Goal: Obtain resource: Obtain resource

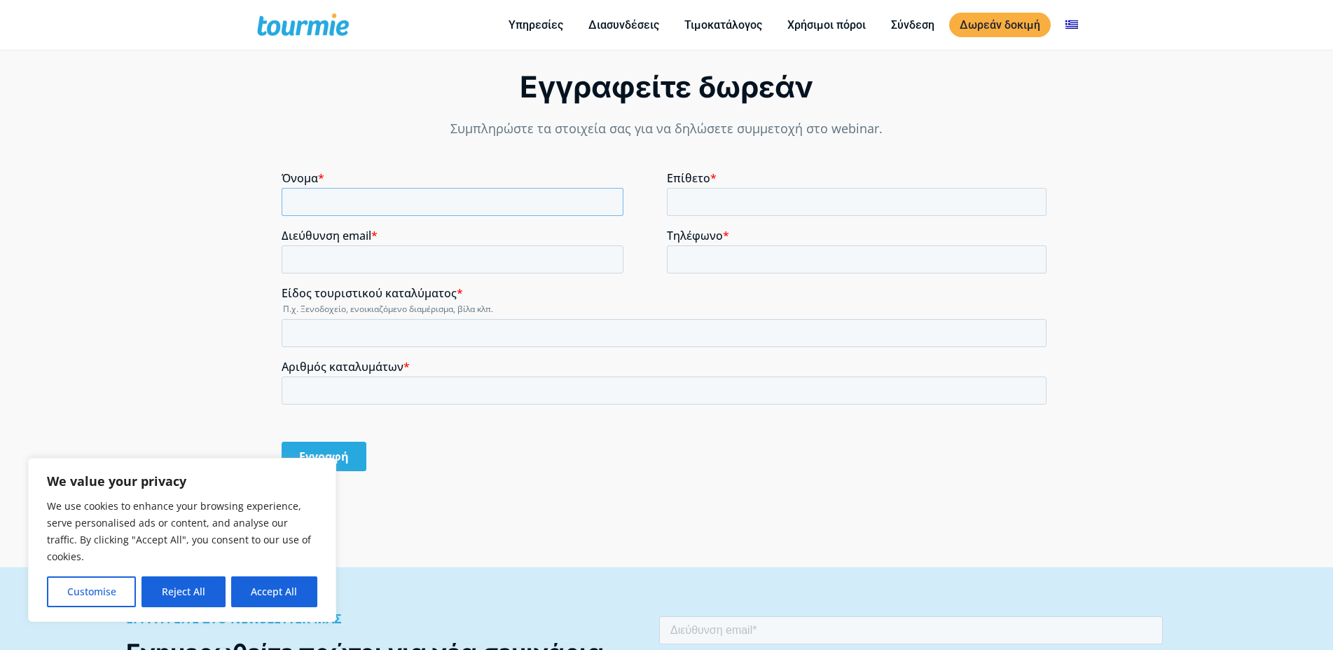
click at [358, 207] on input "Όνομα *" at bounding box center [452, 202] width 342 height 28
type input "[PERSON_NAME]"
click at [716, 212] on input "Επίθετο *" at bounding box center [856, 202] width 380 height 28
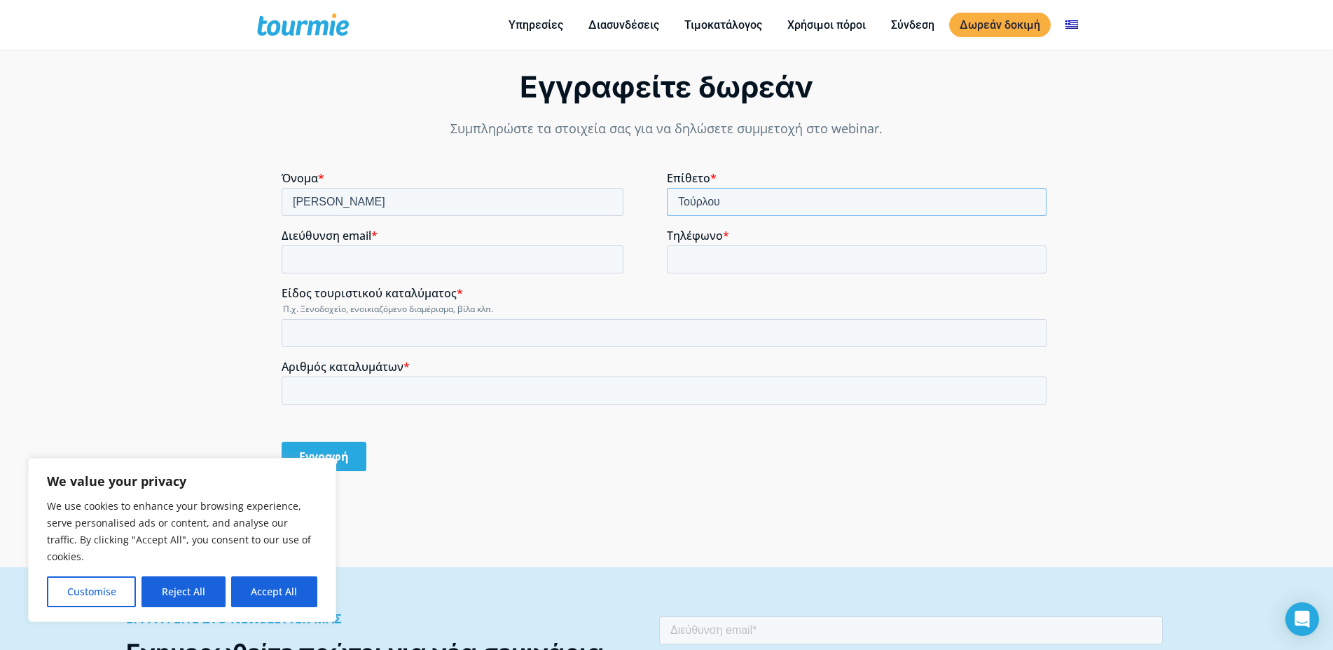
type input "Τούρλου"
click at [497, 269] on input "Διεύθυνση email *" at bounding box center [452, 259] width 342 height 28
type input "[EMAIL_ADDRESS][DOMAIN_NAME]"
click at [781, 267] on input "Τηλέφωνο *" at bounding box center [856, 259] width 380 height 28
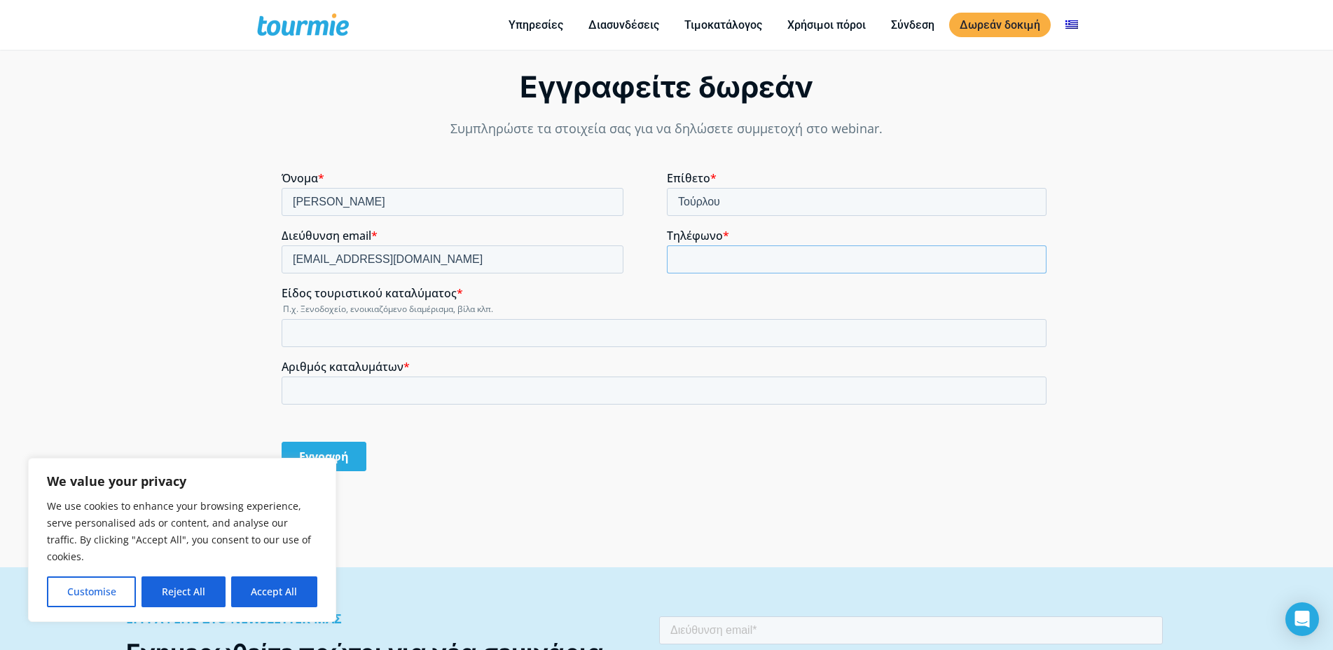
click at [781, 267] on input "Τηλέφωνο *" at bounding box center [856, 259] width 380 height 28
type input "6979723611"
click at [490, 325] on input "Είδος τουριστικού καταλύματος *" at bounding box center [663, 333] width 765 height 28
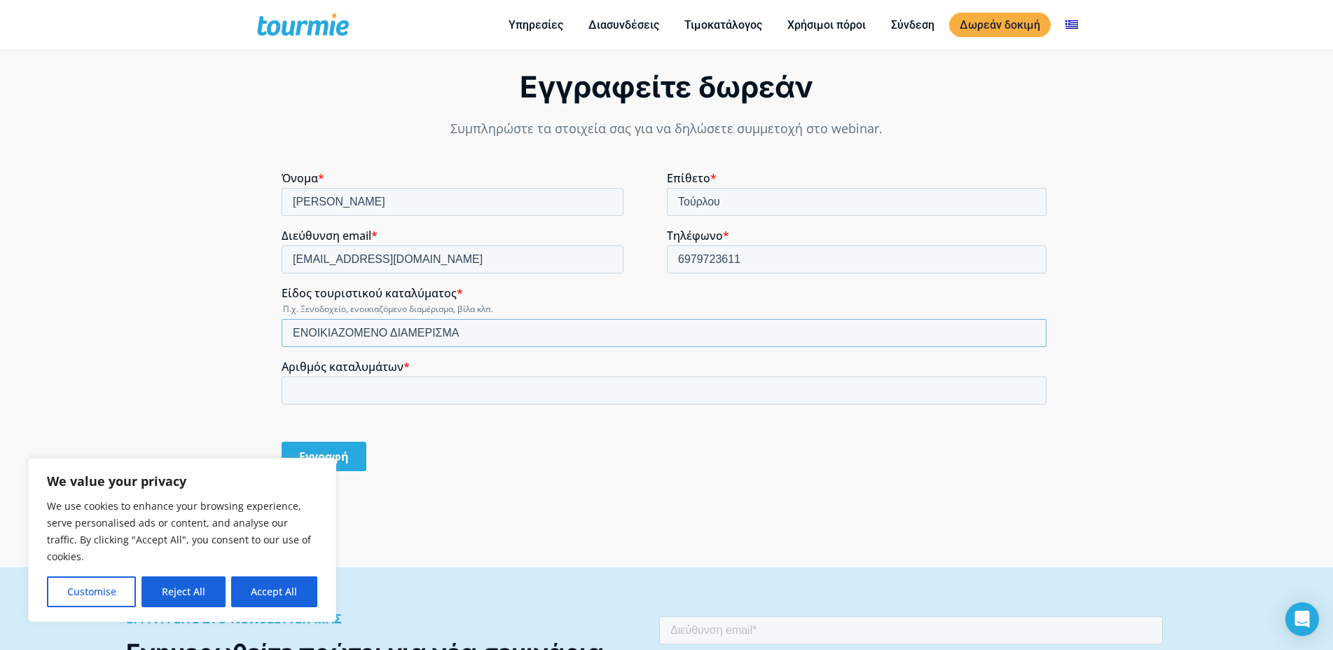
type input "ΕΝΟΙΚΙΑΖΟΜΕΝΟ ΔΙΑΜΕΡΙΣΜΑ"
click at [477, 385] on input "Αριθμός καταλυμάτων *" at bounding box center [663, 390] width 765 height 28
type input "1"
click at [520, 481] on div "Εγγραφή" at bounding box center [666, 456] width 771 height 53
click at [338, 456] on input "Εγγραφή" at bounding box center [323, 455] width 85 height 29
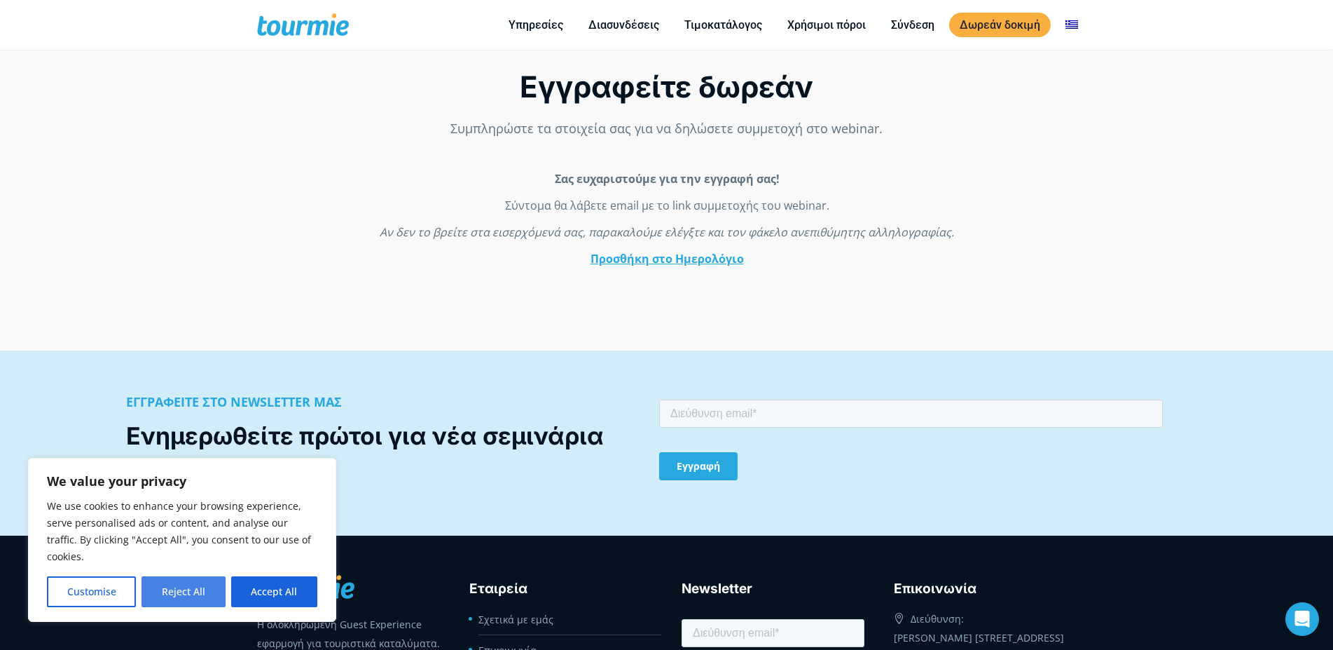
click at [202, 591] on button "Reject All" at bounding box center [183, 591] width 83 height 31
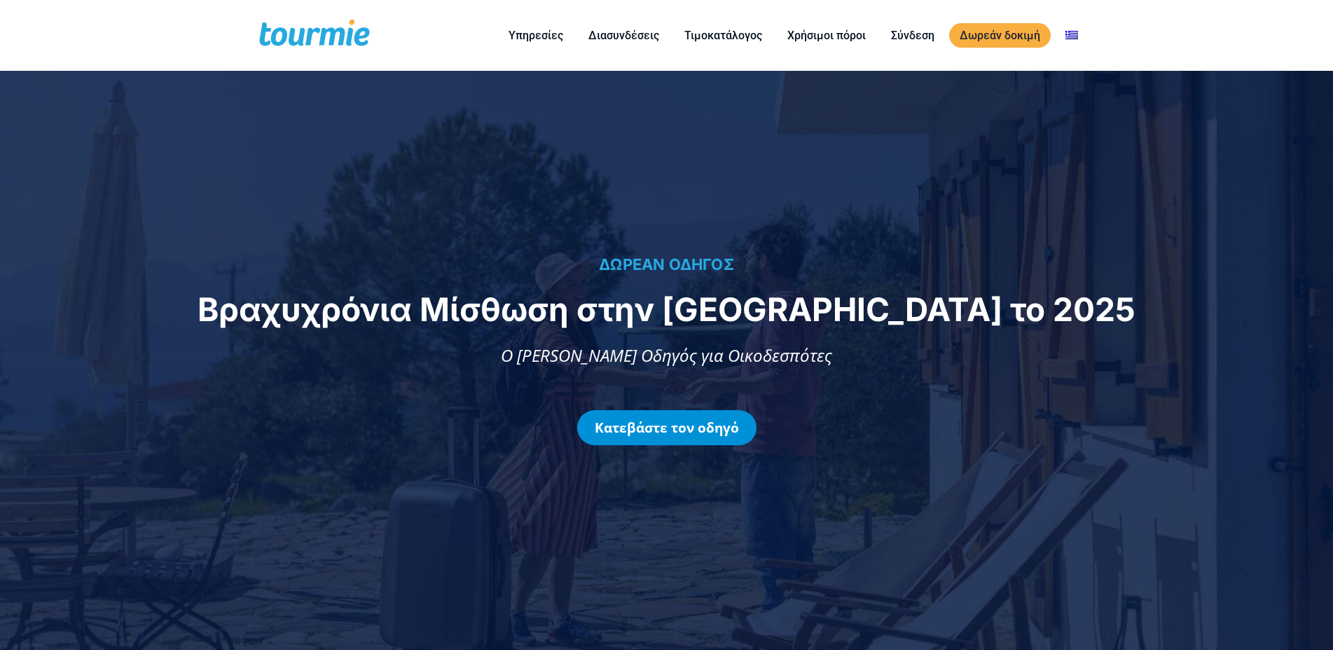
click at [679, 416] on link "Κατεβάστε τον οδηγό" at bounding box center [666, 427] width 179 height 35
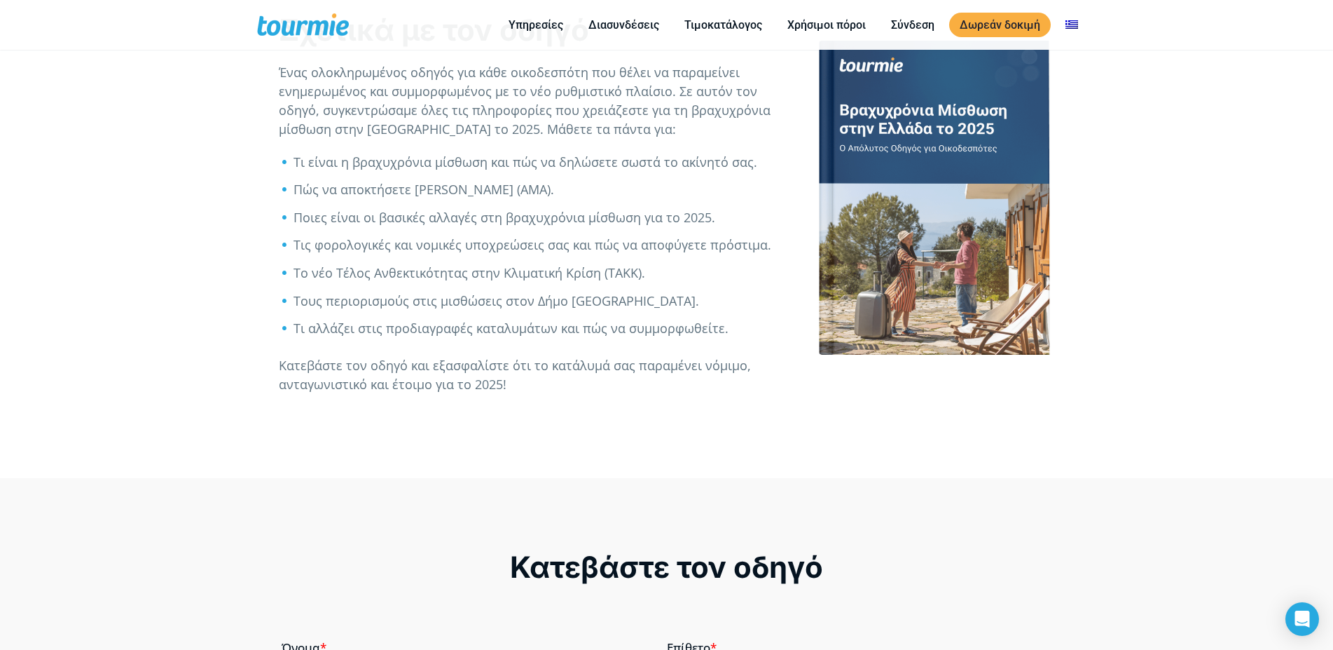
scroll to position [1019, 0]
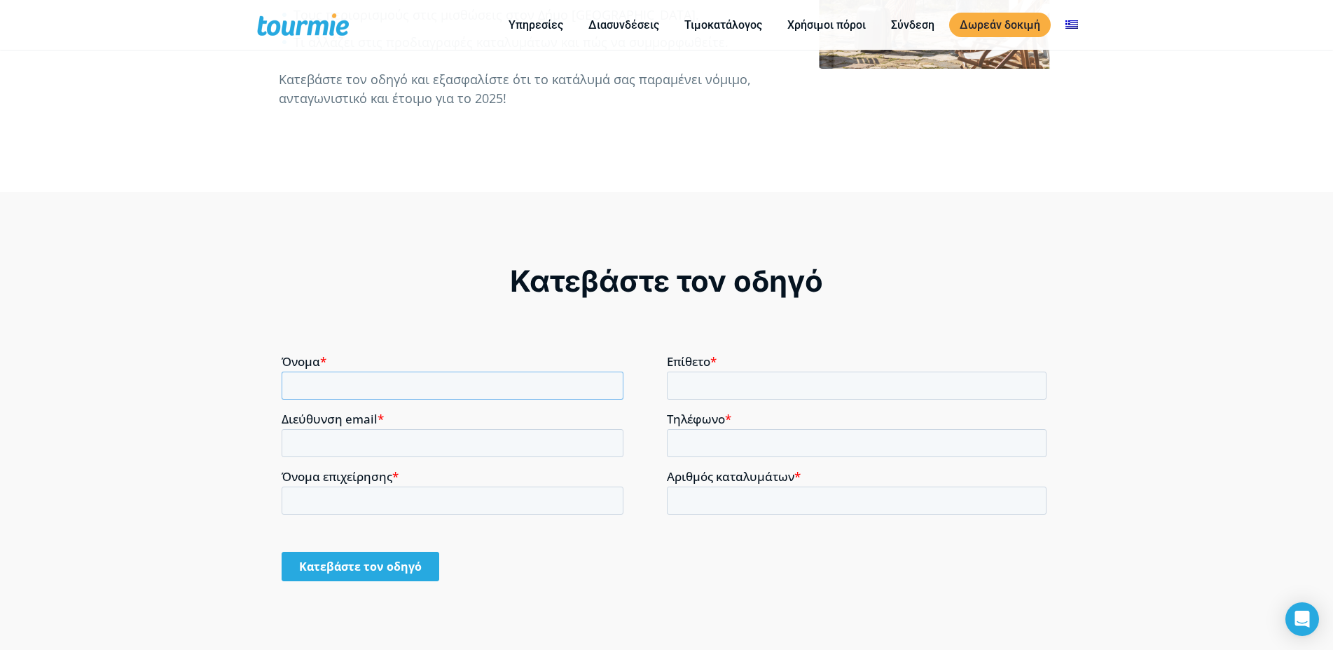
click at [416, 389] on input "Όνομα *" at bounding box center [452, 385] width 342 height 28
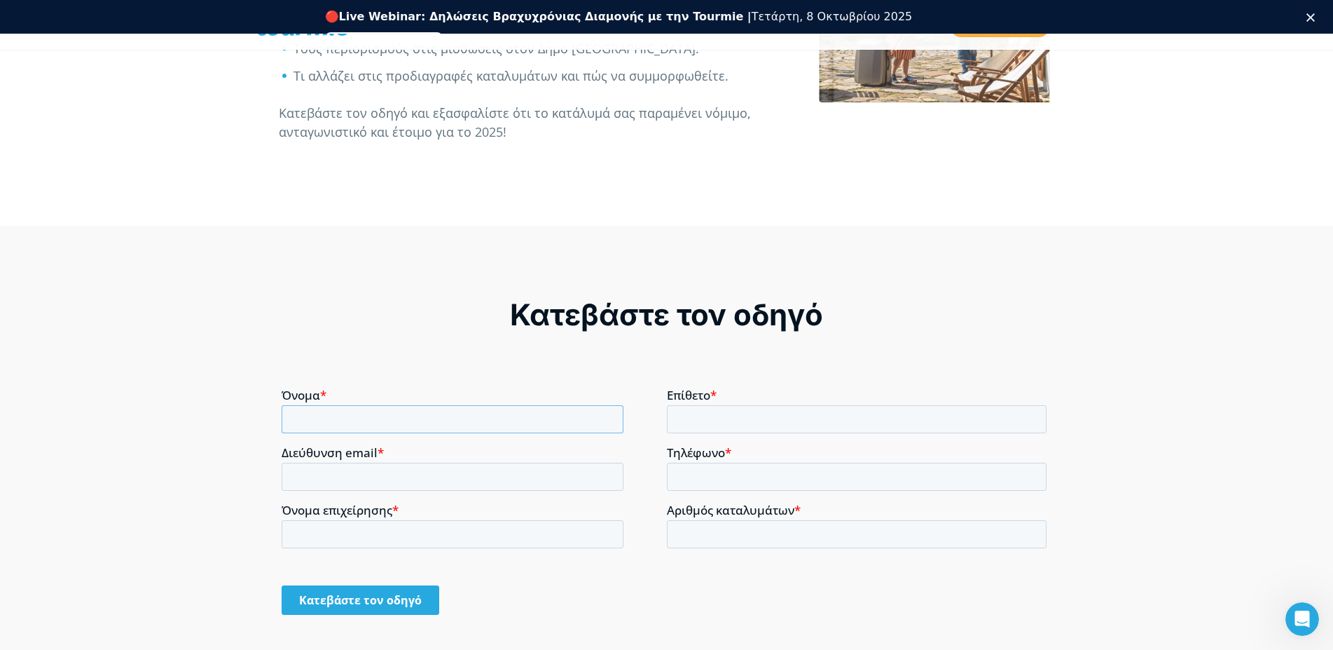
scroll to position [0, 0]
click at [360, 423] on input "Όνομα *" at bounding box center [452, 418] width 342 height 28
type input "[PERSON_NAME]"
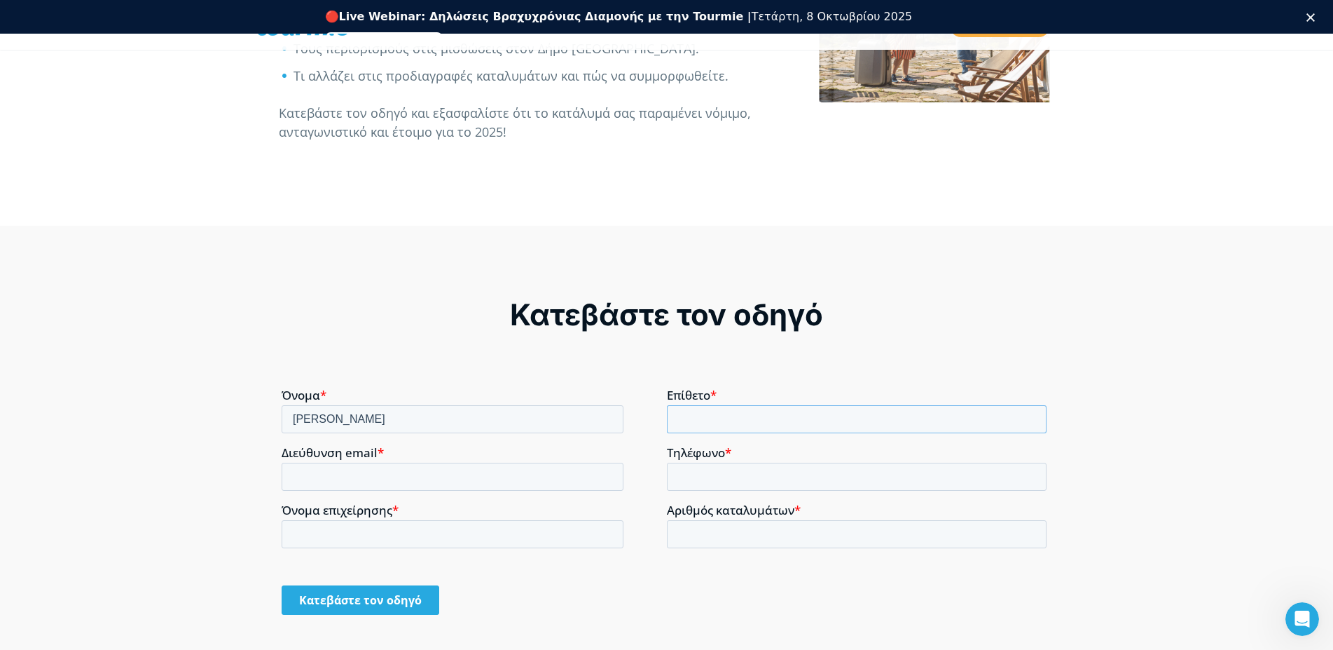
click at [722, 420] on input "Επίθετο *" at bounding box center [856, 418] width 380 height 28
type input "Τούρλου"
click at [461, 477] on input "Διεύθυνση email *" at bounding box center [452, 476] width 342 height 28
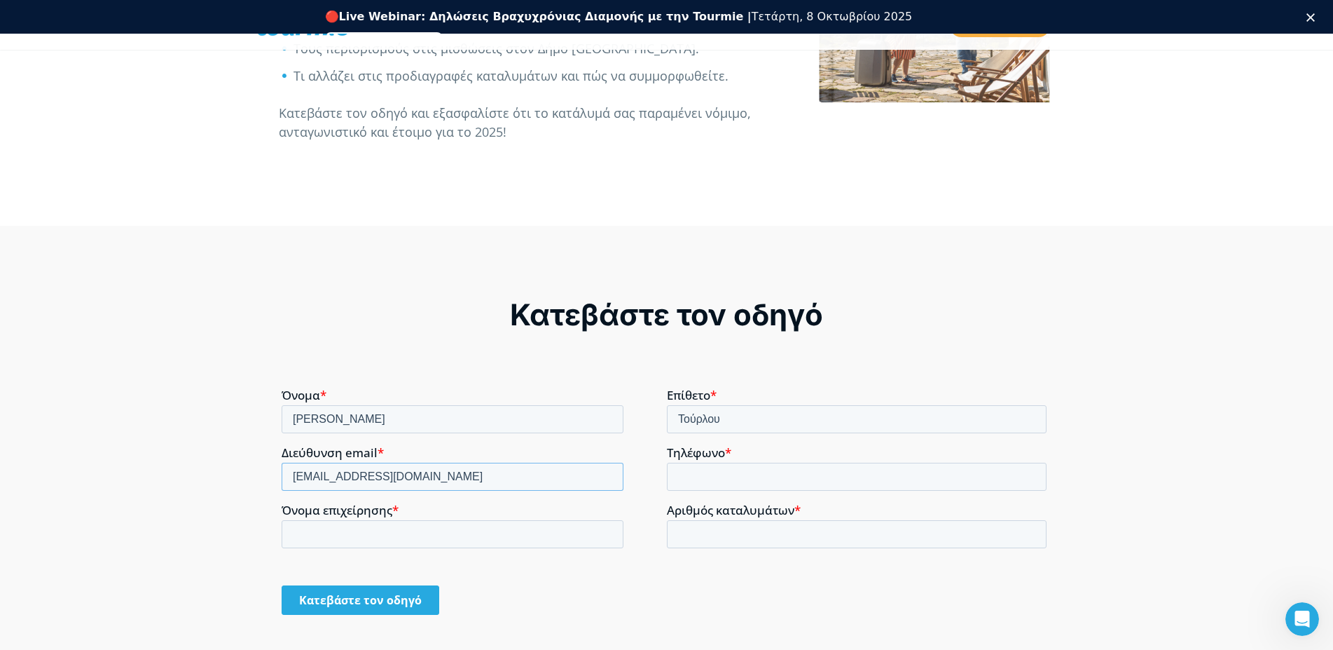
type input "[EMAIL_ADDRESS][DOMAIN_NAME]"
click at [783, 475] on input "Τηλέφωνο *" at bounding box center [856, 476] width 380 height 28
type input "6979723611"
click at [451, 530] on input "Όνομα επιχείρησης *" at bounding box center [452, 533] width 342 height 28
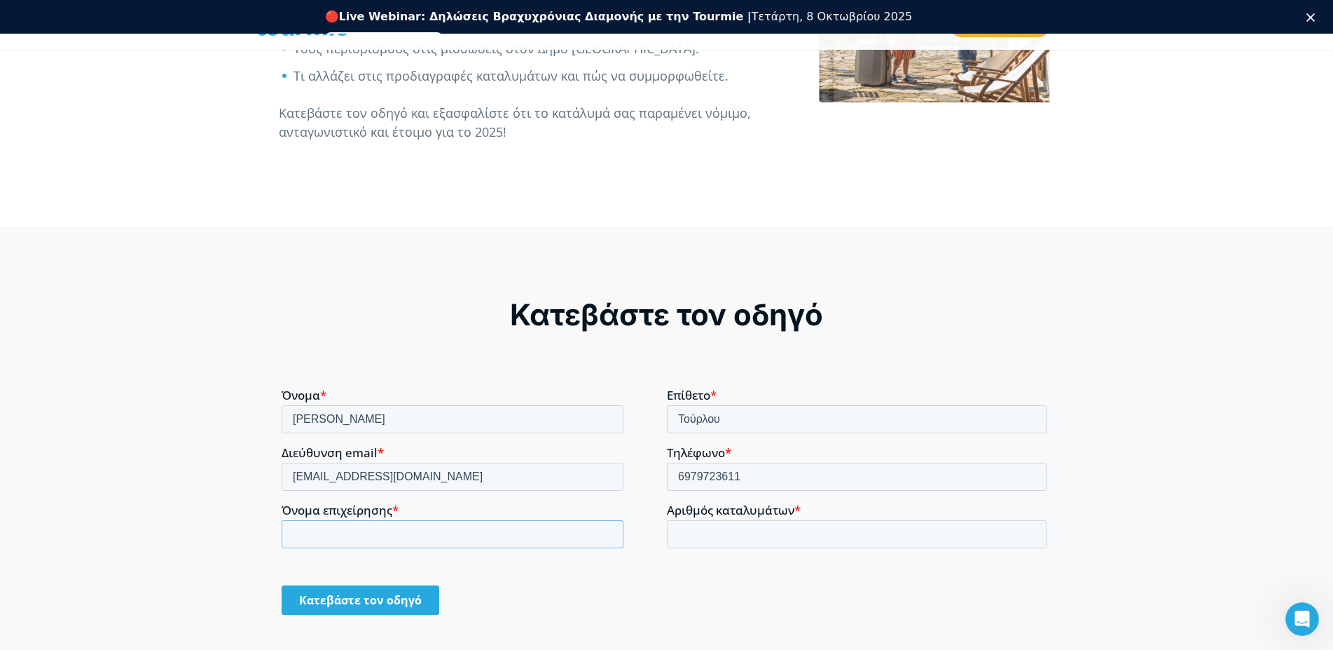
click at [451, 530] on input "Όνομα επιχείρησης *" at bounding box center [452, 533] width 342 height 28
click at [404, 526] on input "Όνομα επιχείρησης *" at bounding box center [452, 533] width 342 height 28
click at [702, 593] on div "Κατεβάστε τον οδηγό" at bounding box center [666, 598] width 771 height 53
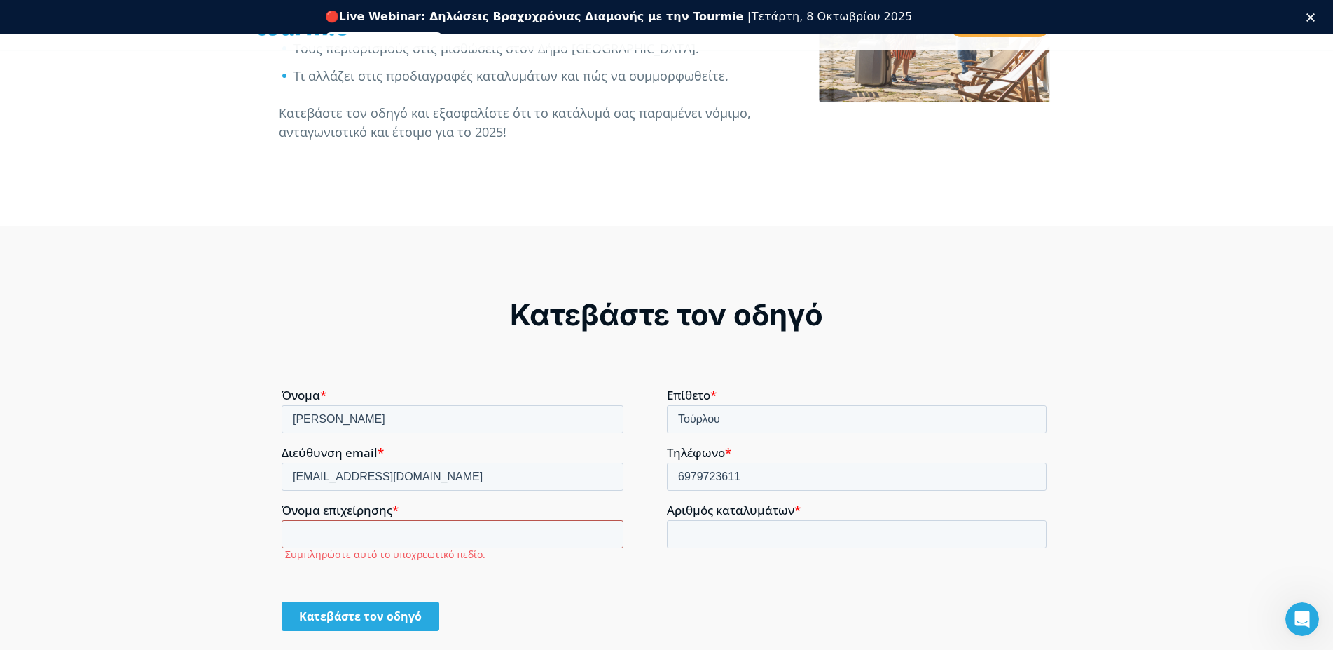
click at [499, 531] on input "Όνομα επιχείρησης *" at bounding box center [452, 533] width 342 height 28
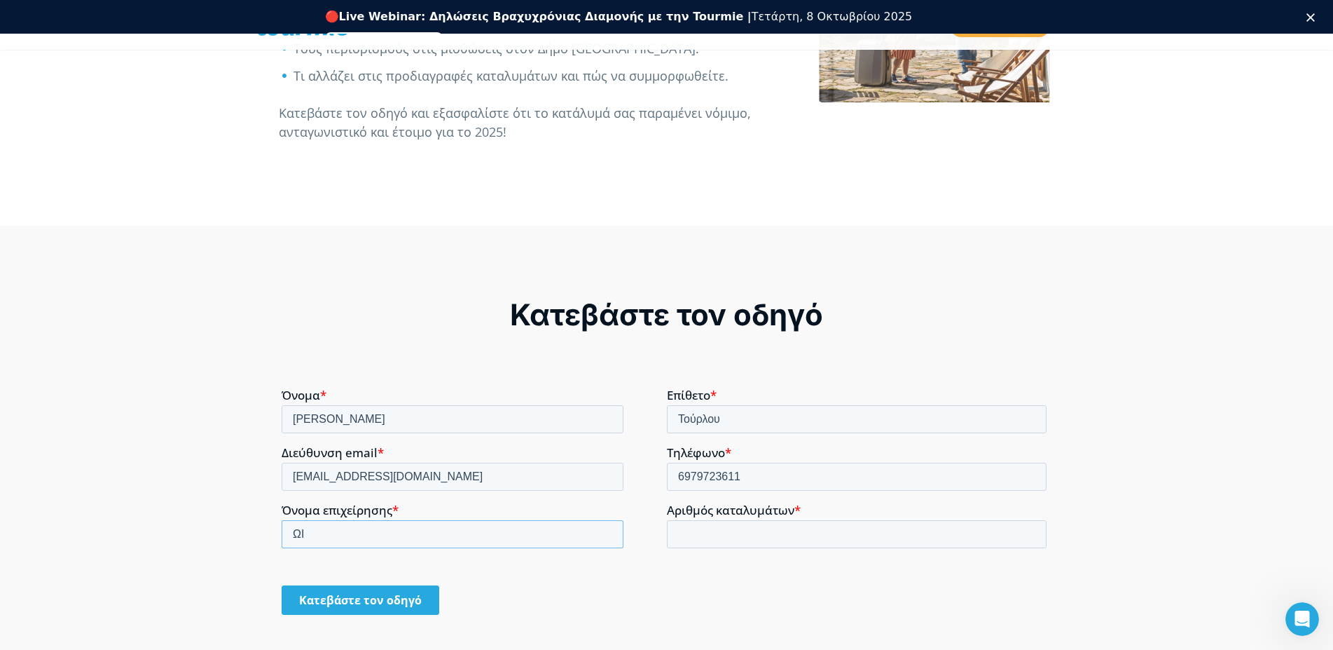
type input "Ω"
type input "V"
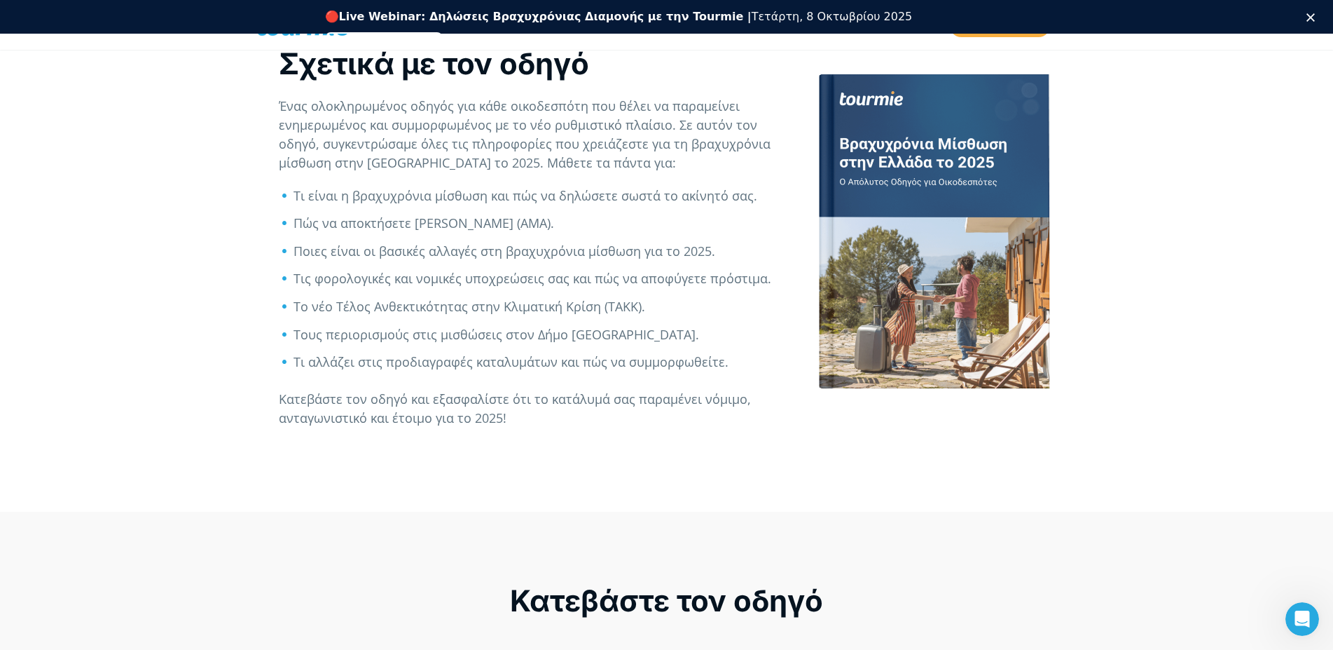
scroll to position [1019, 0]
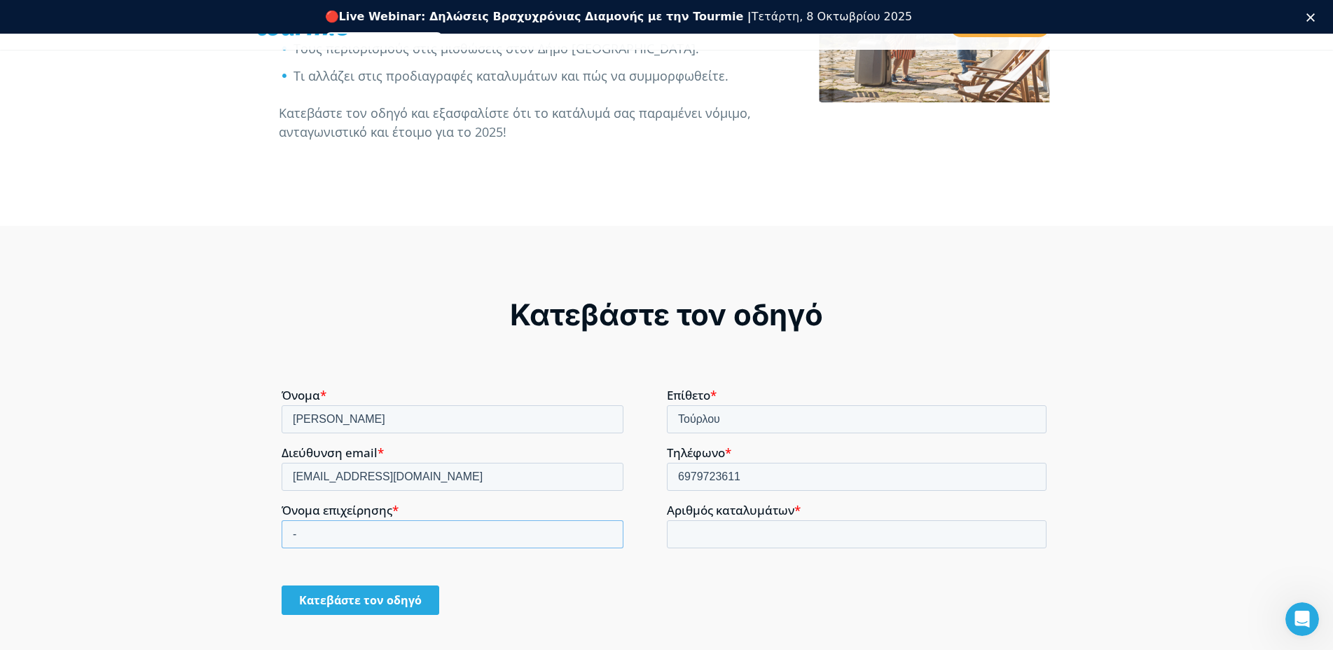
type input "-"
click at [792, 532] on input "Αριθμός καταλυμάτων *" at bounding box center [856, 533] width 380 height 28
type input "1"
click at [337, 584] on div "Κατεβάστε τον οδηγό" at bounding box center [666, 598] width 771 height 53
click at [338, 605] on input "Κατεβάστε τον οδηγό" at bounding box center [360, 598] width 158 height 29
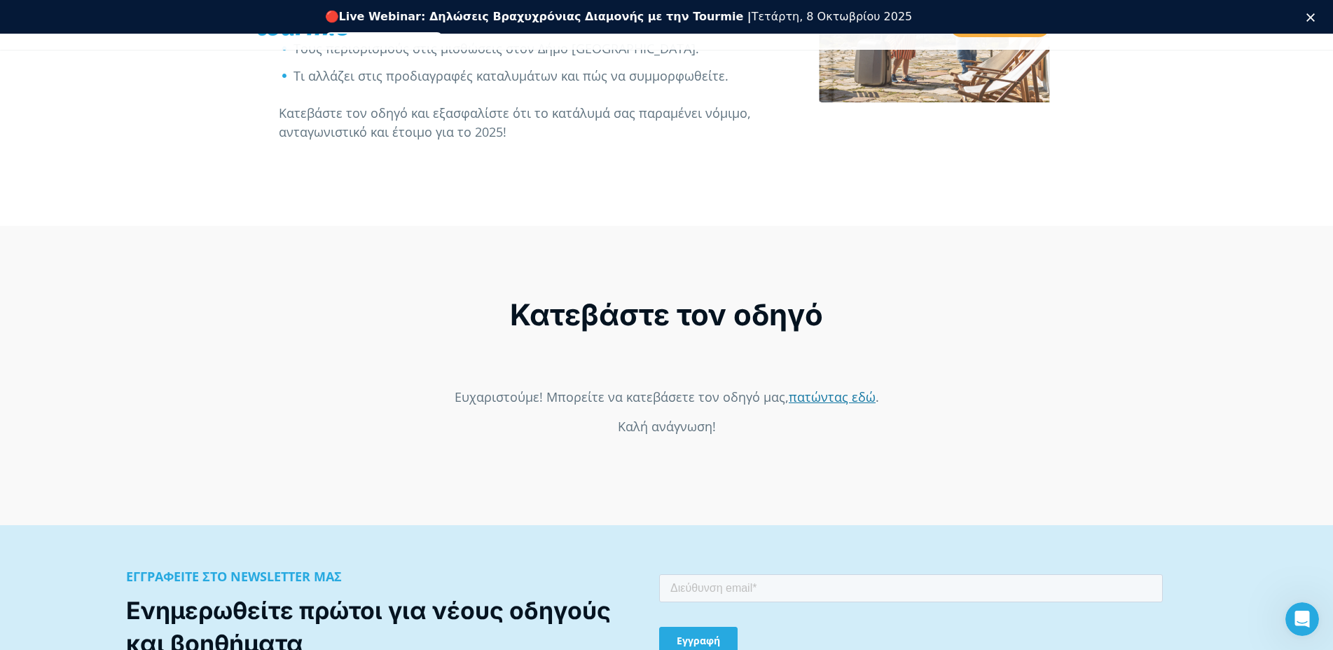
click at [847, 404] on link "πατώντας εδώ" at bounding box center [831, 395] width 87 height 17
